Goal: Communication & Community: Share content

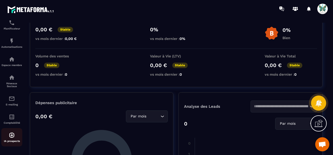
scroll to position [78, 0]
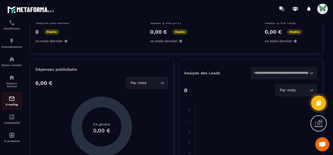
click at [16, 104] on p "E-mailing" at bounding box center [11, 104] width 21 height 3
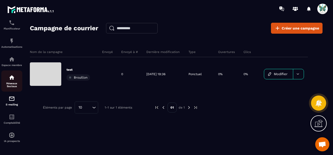
scroll to position [82, 0]
click at [17, 83] on p "Réseaux Sociaux" at bounding box center [11, 85] width 21 height 6
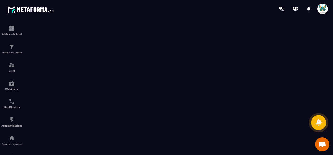
click at [320, 142] on span "Ouvrir le chat" at bounding box center [322, 145] width 8 height 7
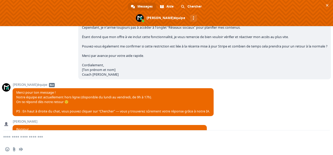
scroll to position [303, 0]
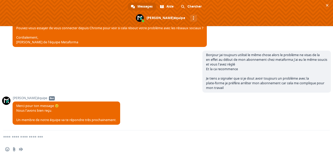
click at [26, 139] on textarea "Entrez votre message..." at bounding box center [160, 137] width 314 height 13
type textarea "**********"
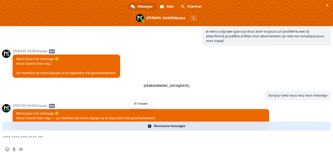
scroll to position [368, 0]
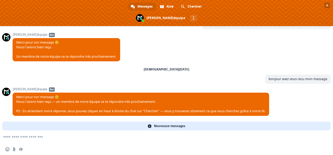
click at [328, 7] on span "Fermer le chat" at bounding box center [326, 5] width 5 height 5
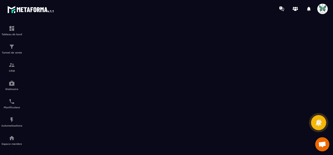
click at [318, 144] on span "Ouvrir le chat" at bounding box center [322, 145] width 8 height 7
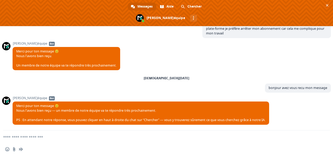
click at [24, 136] on textarea "Entrez votre message..." at bounding box center [160, 137] width 314 height 13
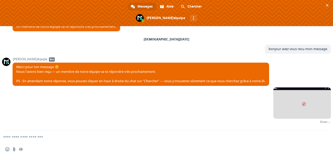
scroll to position [394, 0]
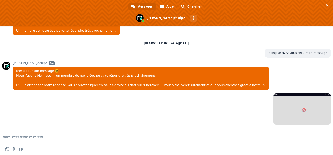
click at [33, 138] on textarea "Entrez votre message..." at bounding box center [160, 137] width 314 height 13
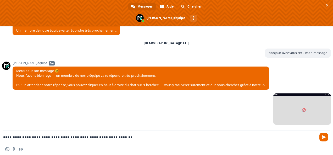
click at [134, 135] on textarea "**********" at bounding box center [160, 137] width 314 height 13
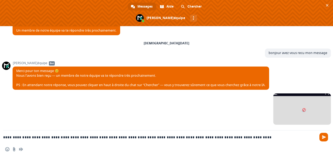
click at [219, 136] on textarea "**********" at bounding box center [160, 137] width 314 height 13
type textarea "**********"
click at [322, 136] on span "Envoyer" at bounding box center [324, 137] width 4 height 4
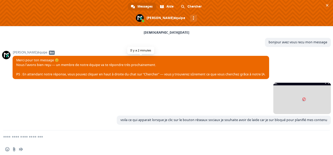
scroll to position [438, 0]
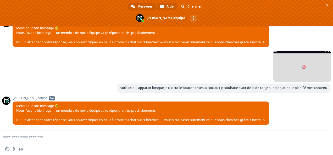
click at [168, 8] on span "Aide" at bounding box center [169, 7] width 7 height 8
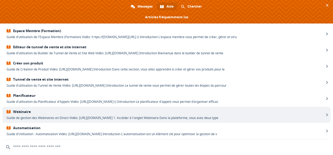
scroll to position [31, 0]
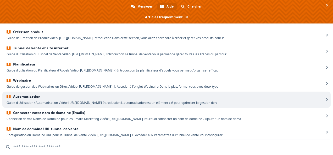
click at [39, 99] on span "Automatisation" at bounding box center [165, 97] width 317 height 4
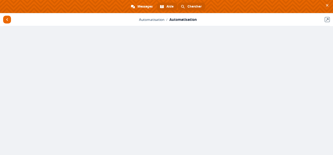
click at [180, 4] on link "Chercher" at bounding box center [191, 7] width 27 height 8
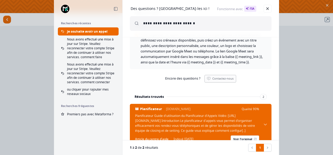
scroll to position [86, 0]
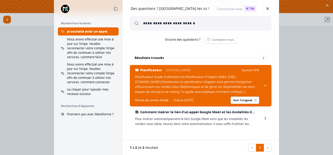
click at [208, 25] on input "**********" at bounding box center [205, 23] width 124 height 15
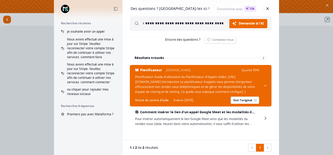
scroll to position [0, 10]
type input "**********"
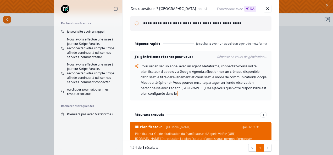
scroll to position [31, 0]
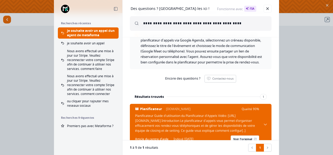
click at [263, 24] on input "**********" at bounding box center [205, 23] width 124 height 15
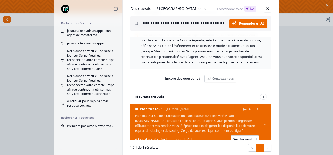
scroll to position [0, 15]
type input "**********"
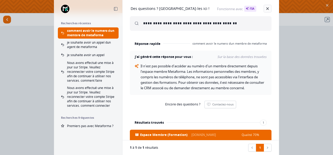
click at [267, 7] on link at bounding box center [267, 9] width 8 height 8
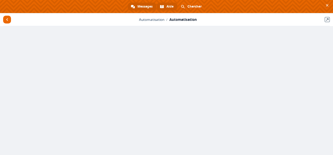
click at [139, 6] on span "Messages" at bounding box center [144, 7] width 15 height 8
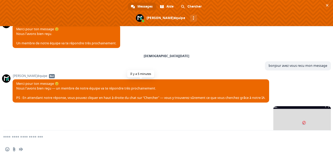
scroll to position [438, 0]
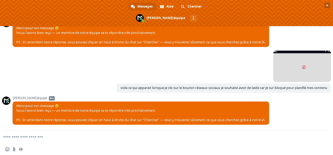
click at [327, 4] on span "Fermer le chat" at bounding box center [327, 5] width 3 height 3
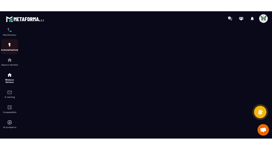
scroll to position [82, 0]
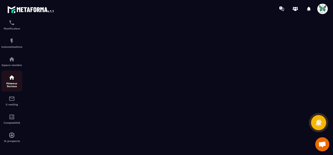
click at [14, 83] on p "Réseaux Sociaux" at bounding box center [11, 85] width 21 height 6
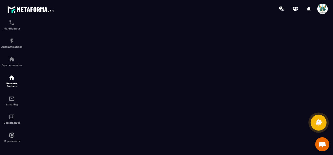
click at [318, 124] on icon at bounding box center [318, 122] width 7 height 7
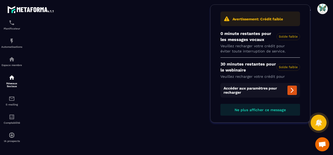
click at [318, 124] on icon at bounding box center [318, 122] width 7 height 7
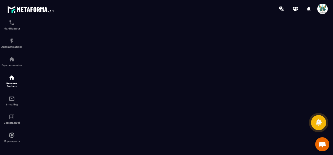
click at [318, 142] on span "Ouvrir le chat" at bounding box center [322, 145] width 8 height 7
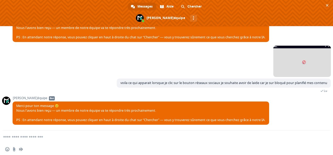
scroll to position [443, 0]
click at [327, 5] on span "Fermer le chat" at bounding box center [327, 5] width 3 height 3
